Goal: Information Seeking & Learning: Learn about a topic

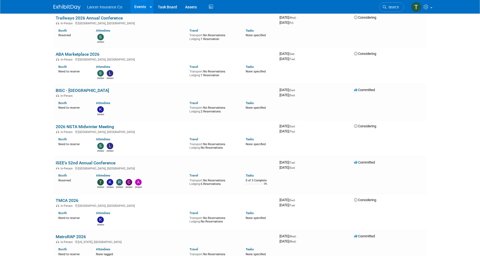
scroll to position [774, 0]
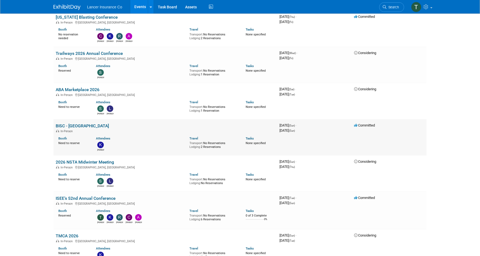
click at [68, 123] on link "BISC - [GEOGRAPHIC_DATA]" at bounding box center [82, 125] width 53 height 5
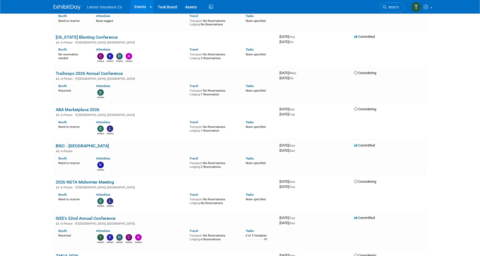
scroll to position [752, 0]
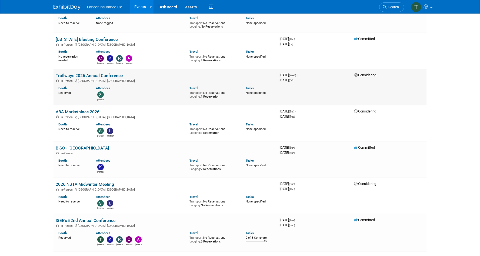
click at [62, 73] on link "Trailways 2026 Annual Conference" at bounding box center [89, 75] width 67 height 5
click at [70, 109] on link "ABA Marketplace 2026" at bounding box center [78, 111] width 44 height 5
click at [65, 109] on link "ABA Marketplace 2026" at bounding box center [78, 111] width 44 height 5
click at [69, 145] on link "BISC - [GEOGRAPHIC_DATA]" at bounding box center [82, 147] width 53 height 5
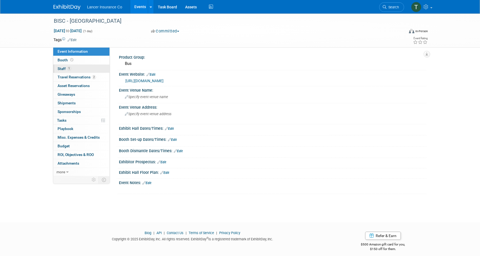
click at [63, 67] on span "Staff 1" at bounding box center [65, 68] width 14 height 4
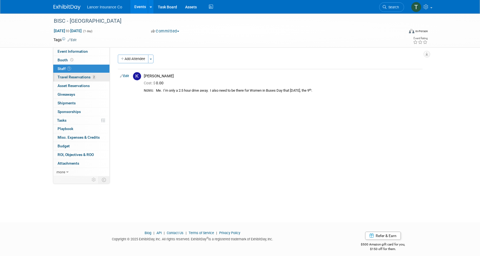
click at [68, 79] on span "Travel Reservations 2" at bounding box center [77, 77] width 38 height 4
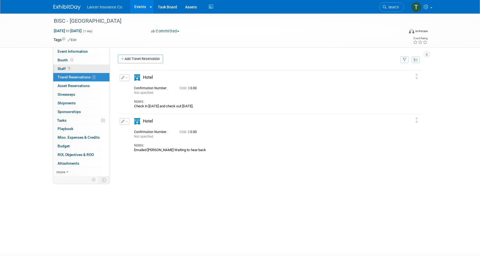
click at [62, 67] on span "Staff 1" at bounding box center [65, 68] width 14 height 4
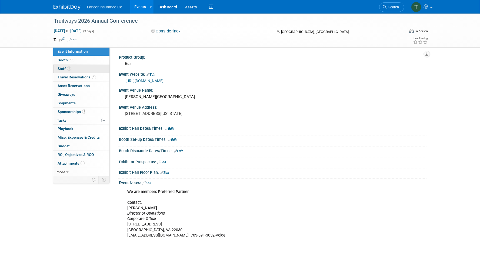
click at [64, 72] on link "1 Staff 1" at bounding box center [81, 69] width 56 height 8
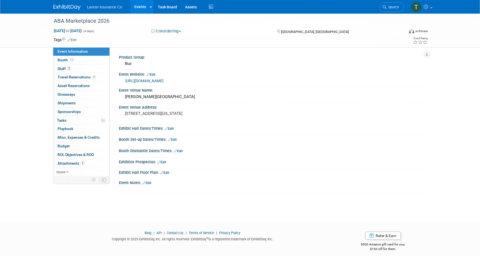
click at [159, 81] on link "[URL][DOMAIN_NAME]" at bounding box center [144, 81] width 38 height 4
click at [63, 70] on span "Staff 2" at bounding box center [65, 68] width 14 height 4
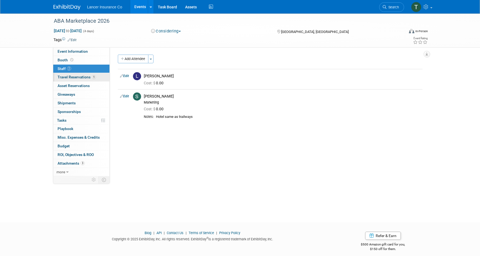
click at [68, 79] on link "1 Travel Reservations 1" at bounding box center [81, 77] width 56 height 8
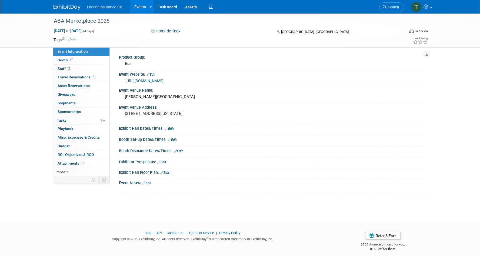
click at [143, 81] on link "https://www.buses.org/event-category/future-marketplace-dates/" at bounding box center [144, 81] width 38 height 4
click at [144, 80] on link "[URL][DOMAIN_NAME]" at bounding box center [144, 81] width 38 height 4
